Goal: Check status

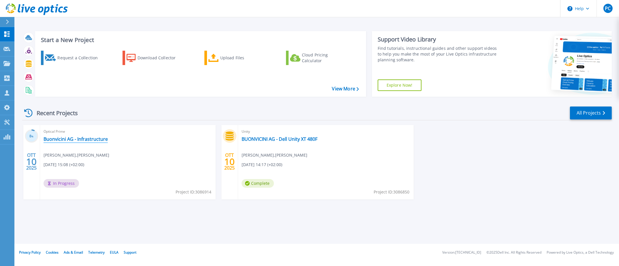
click at [70, 140] on link "Buonvicini AG - Infrastructure" at bounding box center [76, 139] width 64 height 6
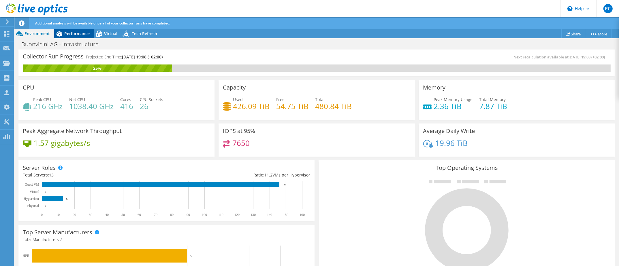
click at [76, 37] on div "Performance" at bounding box center [74, 33] width 40 height 9
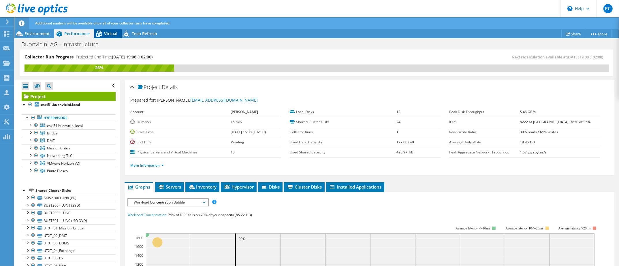
click at [98, 33] on icon at bounding box center [99, 34] width 10 height 10
